Goal: Information Seeking & Learning: Learn about a topic

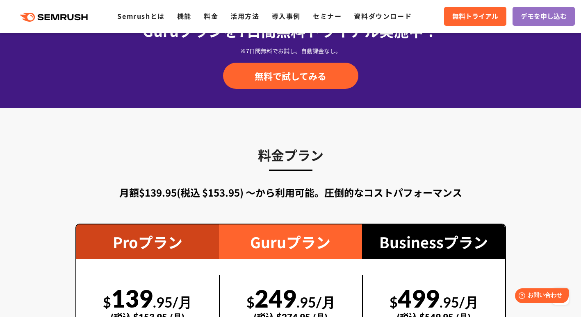
scroll to position [1518, 0]
